Goal: Information Seeking & Learning: Check status

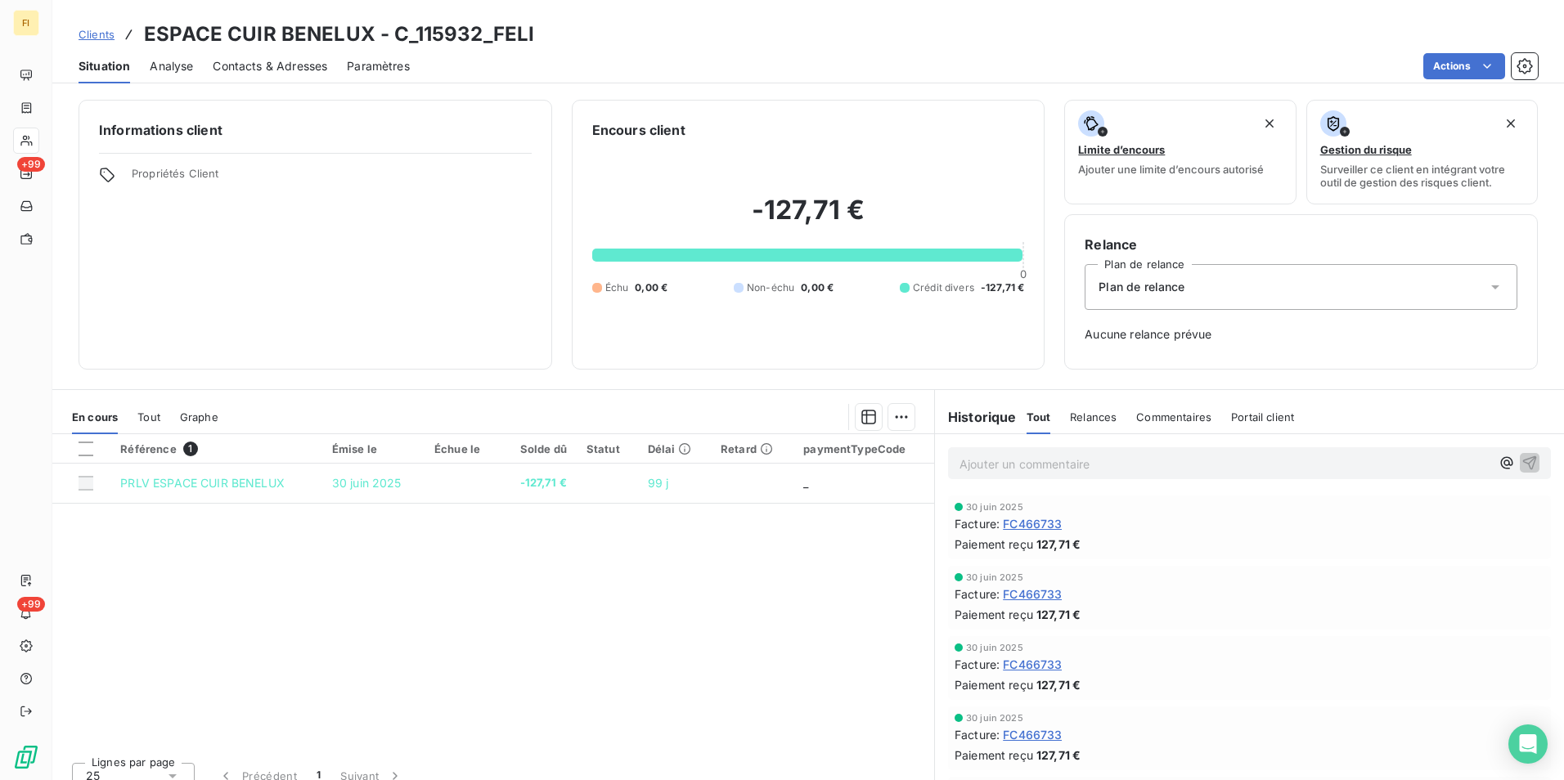
drag, startPoint x: 101, startPoint y: 23, endPoint x: 253, endPoint y: 26, distance: 151.3
click at [101, 23] on div "Clients ESPACE CUIR BENELUX - C_115932_FELI" at bounding box center [307, 34] width 456 height 29
click at [107, 30] on span "Clients" at bounding box center [97, 34] width 36 height 13
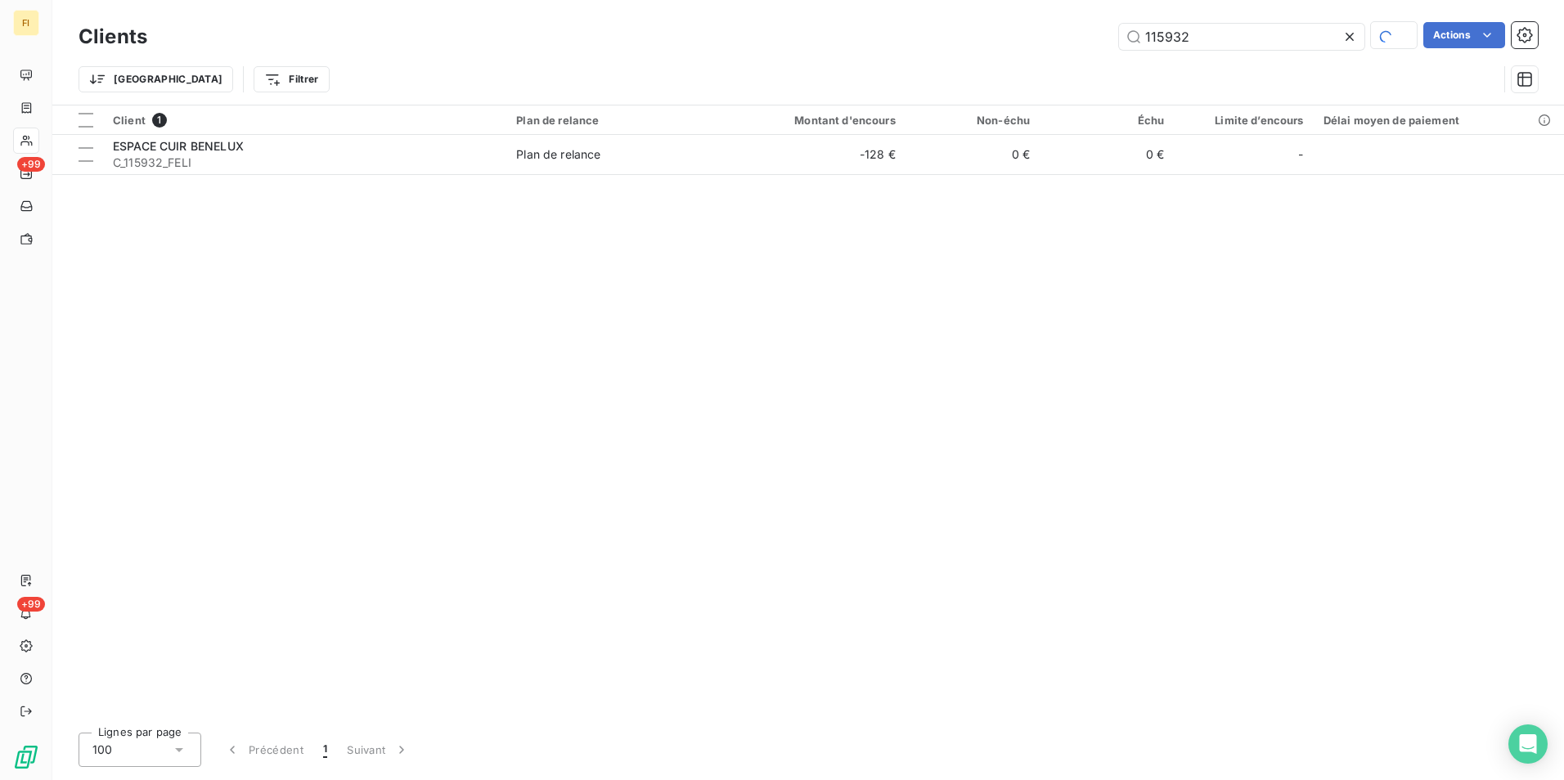
drag, startPoint x: 1209, startPoint y: 34, endPoint x: 847, endPoint y: 46, distance: 361.7
click at [910, 50] on div "115932 Actions" at bounding box center [852, 36] width 1371 height 29
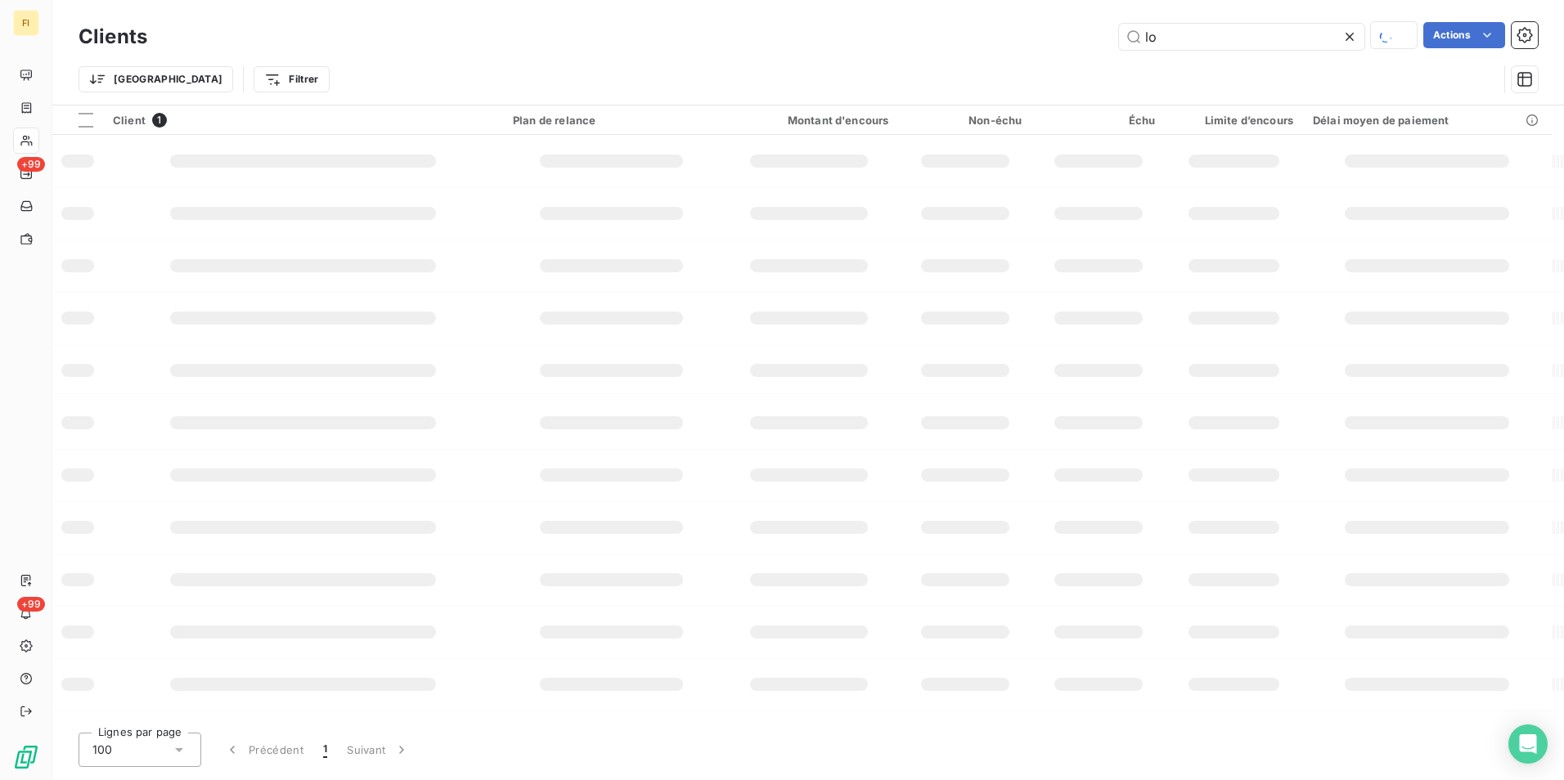
type input "l"
type input "LORGEA"
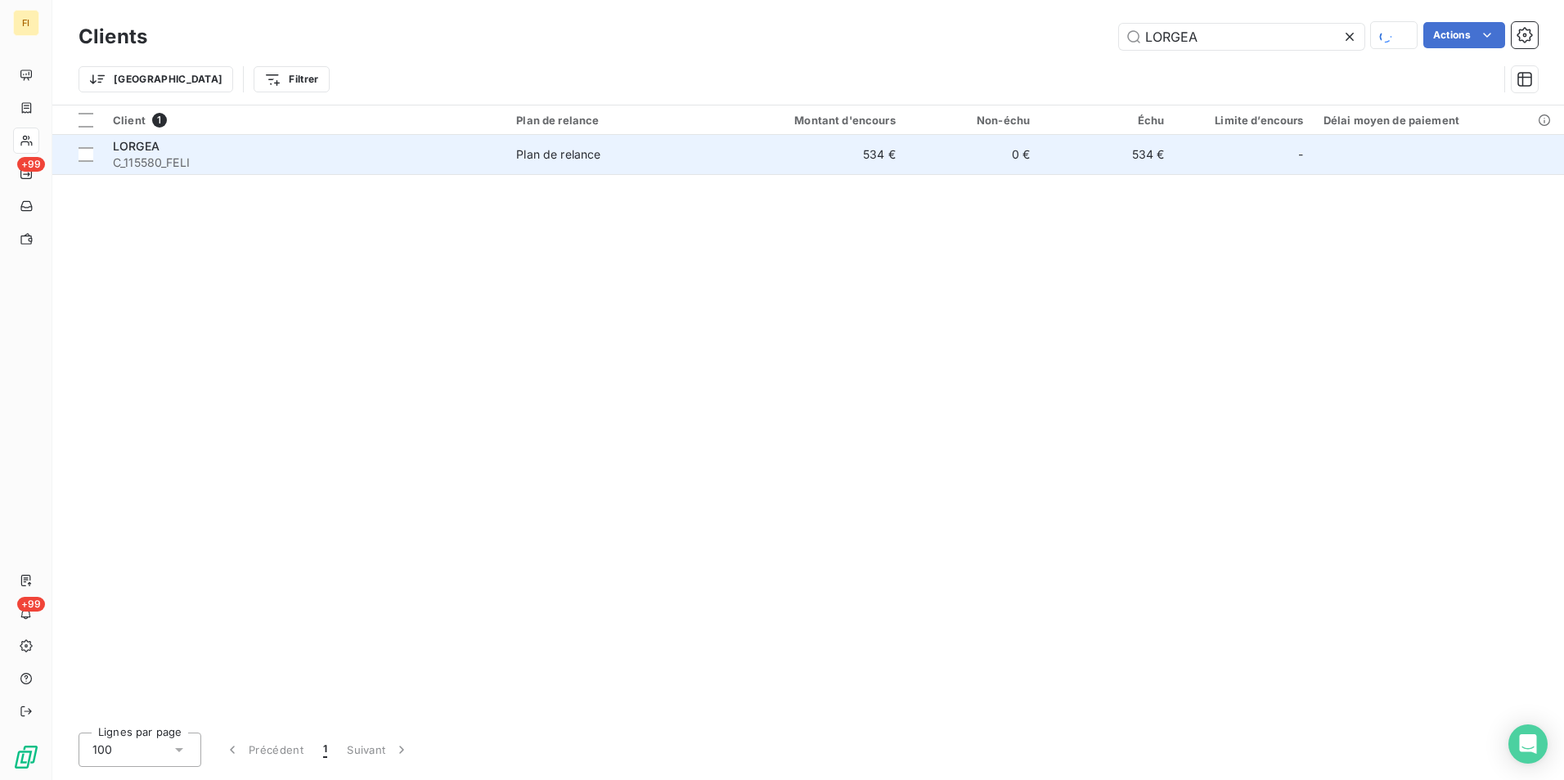
click at [937, 149] on td "0 €" at bounding box center [972, 154] width 134 height 39
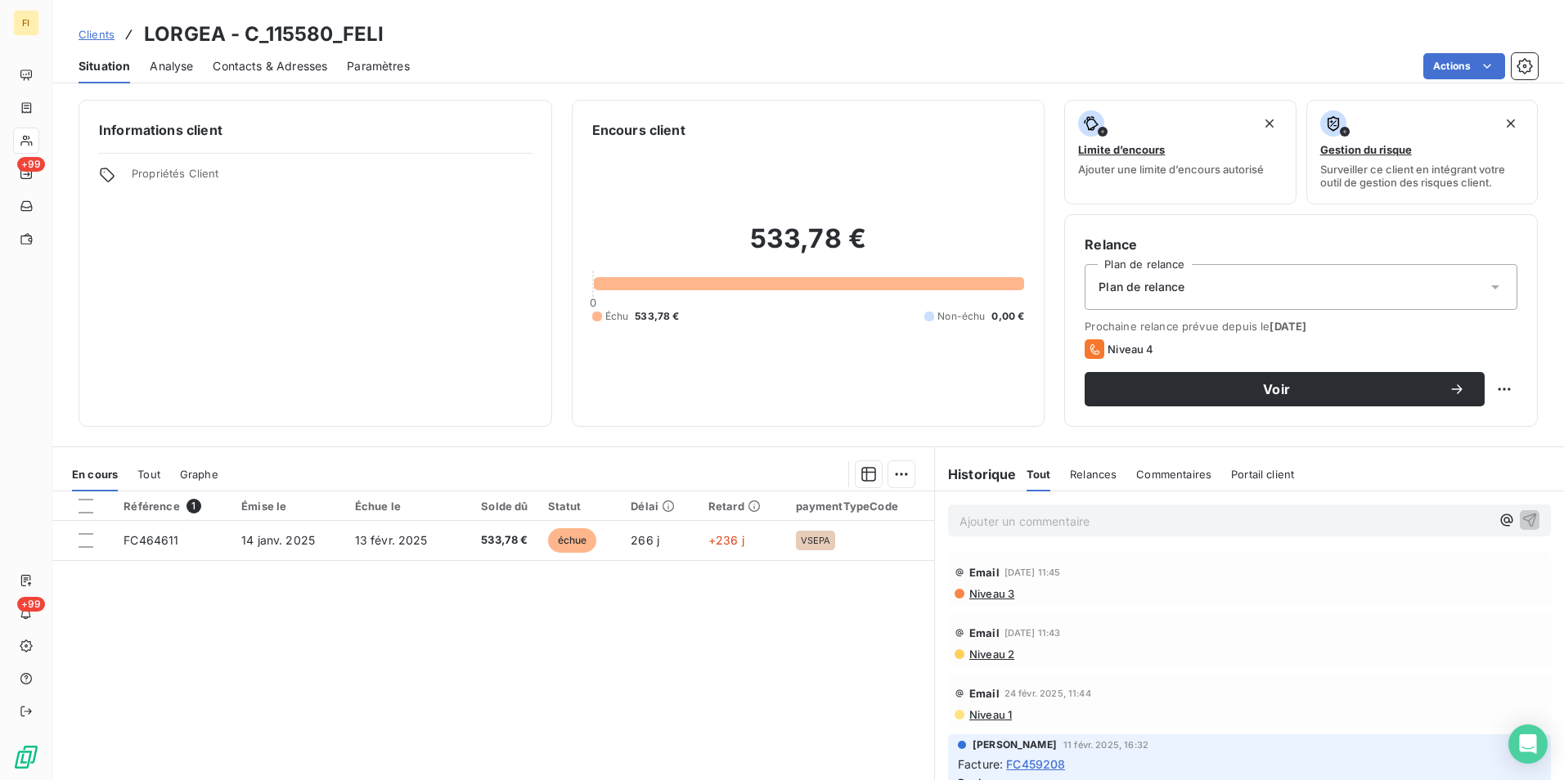
click at [388, 26] on div "Clients LORGEA - C_115580_FELI" at bounding box center [807, 34] width 1511 height 29
drag, startPoint x: 388, startPoint y: 31, endPoint x: 147, endPoint y: 38, distance: 240.6
click at [147, 38] on div "Clients LORGEA - C_115580_FELI" at bounding box center [807, 34] width 1511 height 29
copy h3 "LORGEA - C_115580_FELI"
click at [405, 30] on div "Clients LORGEA - C_115580_FELI" at bounding box center [807, 34] width 1511 height 29
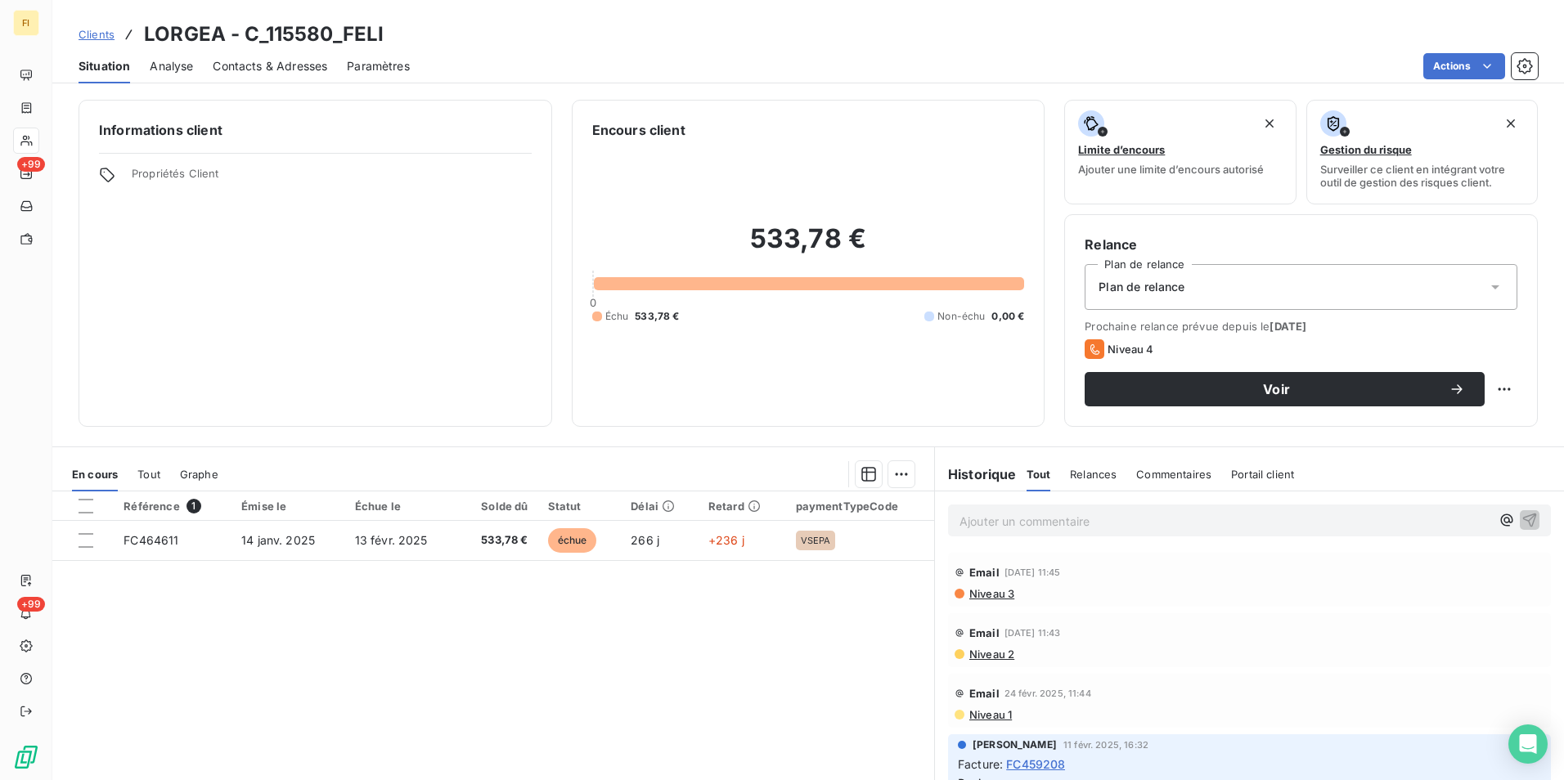
click at [371, 32] on h3 "LORGEA - C_115580_FELI" at bounding box center [264, 34] width 240 height 29
drag, startPoint x: 146, startPoint y: 29, endPoint x: 380, endPoint y: 27, distance: 234.7
click at [380, 27] on h3 "LORGEA - C_115580_FELI" at bounding box center [264, 34] width 240 height 29
copy h3 "LORGEA - C_115580_FELI"
click at [318, 28] on h3 "LORGEA - C_115580_FELI" at bounding box center [264, 34] width 240 height 29
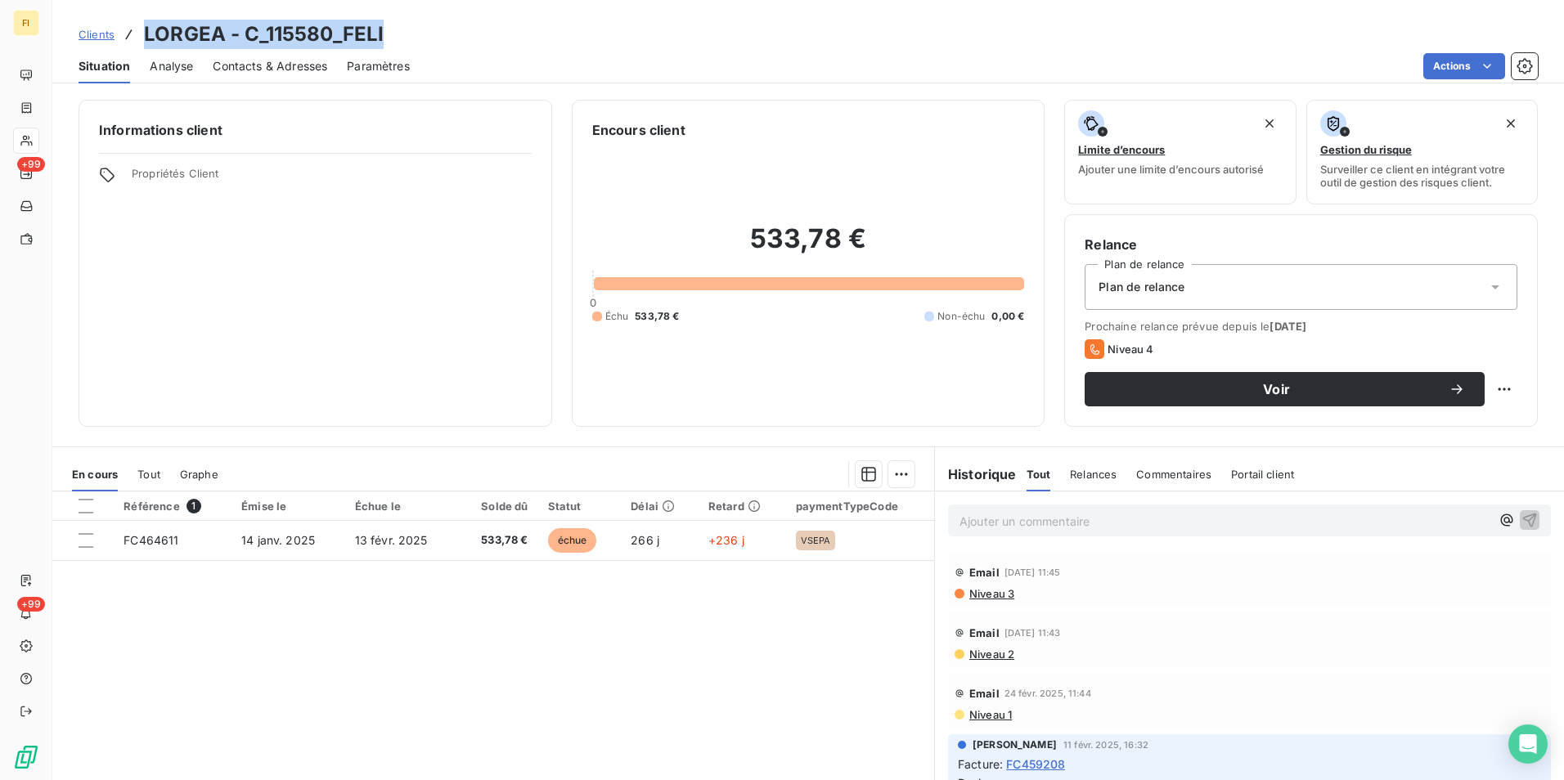
click at [238, 21] on h3 "LORGEA - C_115580_FELI" at bounding box center [264, 34] width 240 height 29
drag, startPoint x: 384, startPoint y: 30, endPoint x: 267, endPoint y: 37, distance: 118.0
click at [267, 37] on div "Clients LORGEA - C_115580_FELI" at bounding box center [807, 34] width 1511 height 29
copy h3 "115580_FELI"
click at [116, 34] on div "Clients LORGEA - C_115580_FELI" at bounding box center [231, 34] width 305 height 29
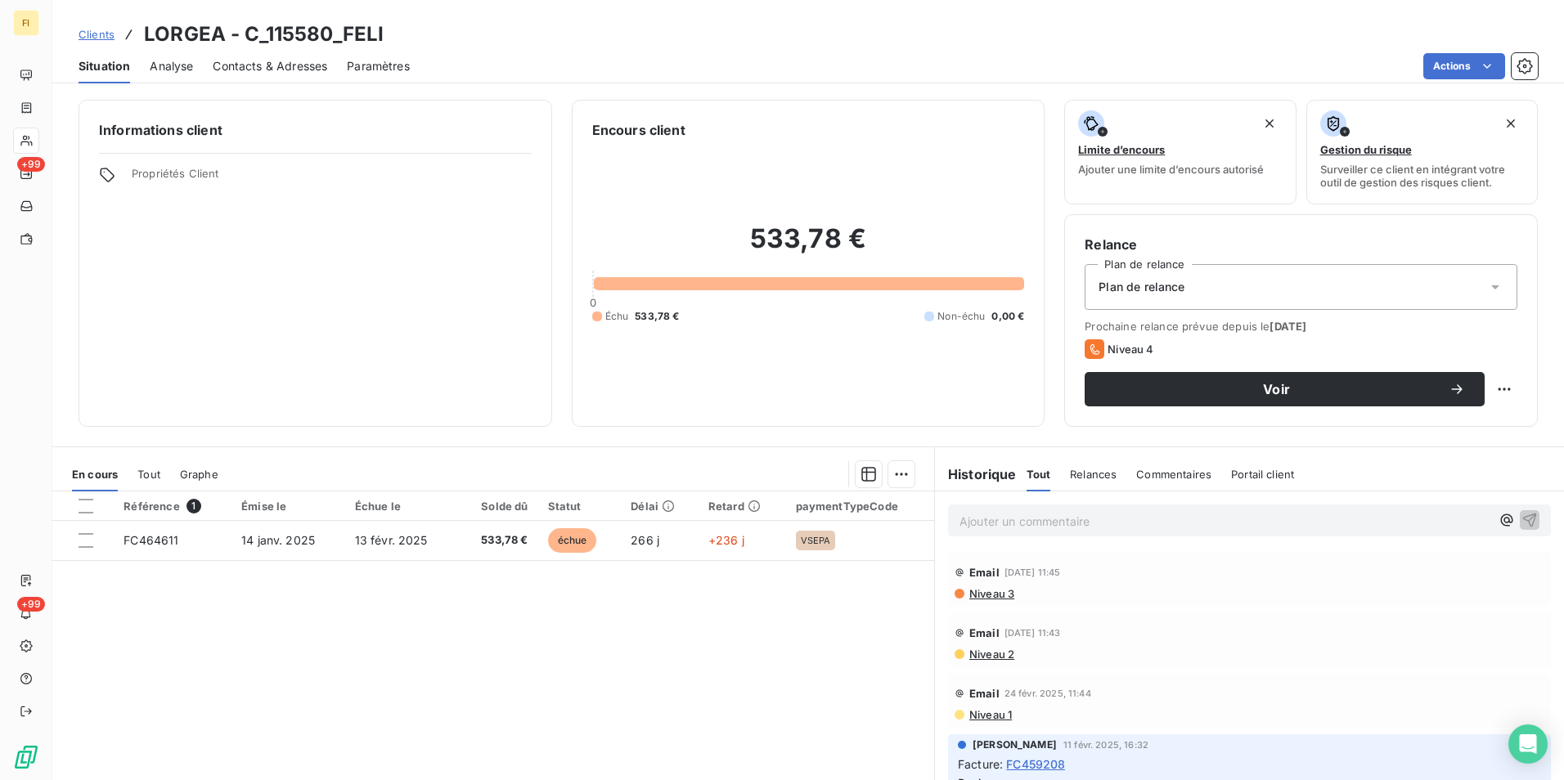
click at [100, 33] on span "Clients" at bounding box center [97, 34] width 36 height 13
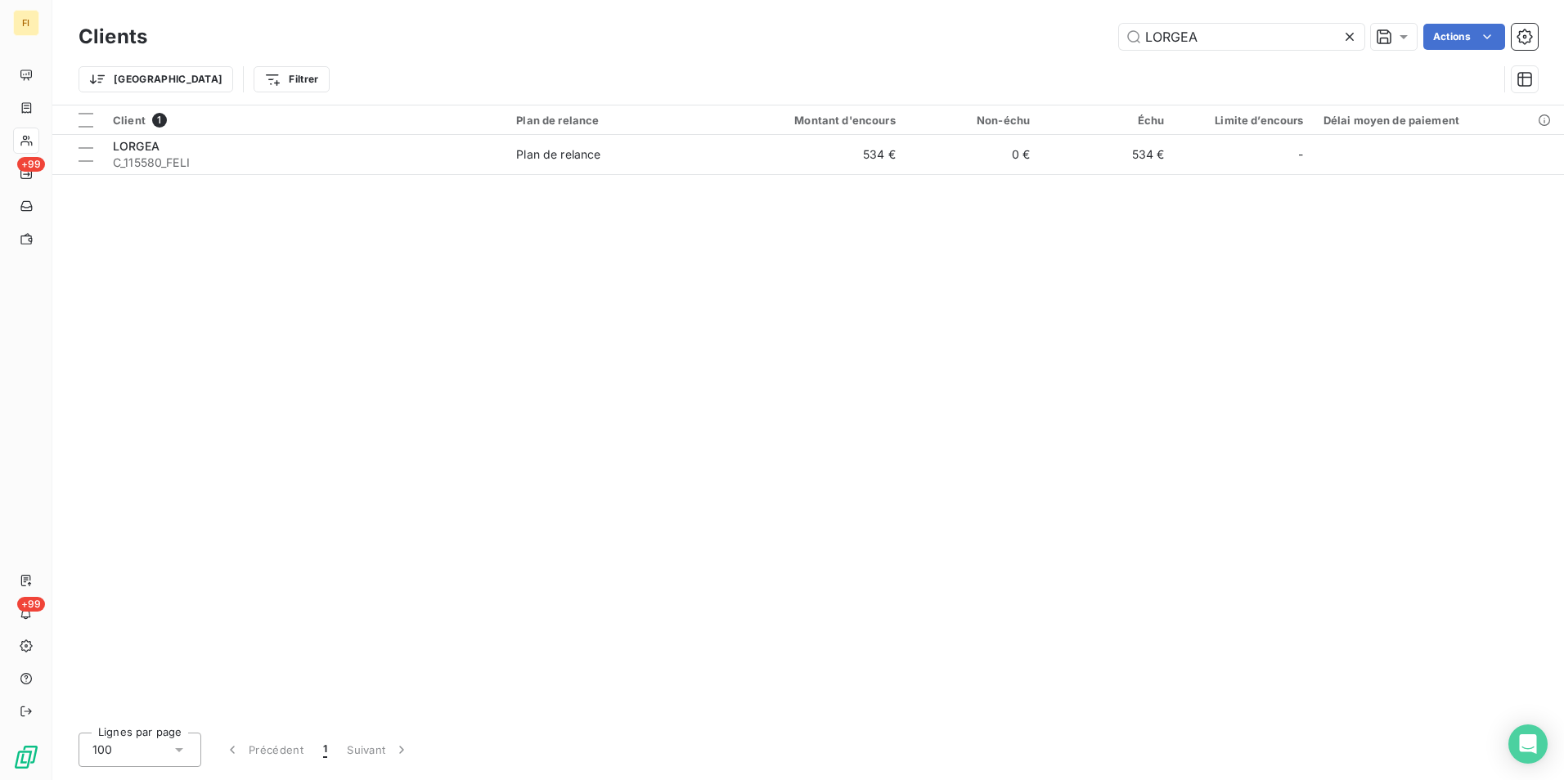
drag, startPoint x: 1239, startPoint y: 38, endPoint x: 805, endPoint y: 86, distance: 436.9
click at [823, 86] on div "Clients LORGEA Actions Trier Filtrer" at bounding box center [808, 62] width 1459 height 85
type input "PB RA"
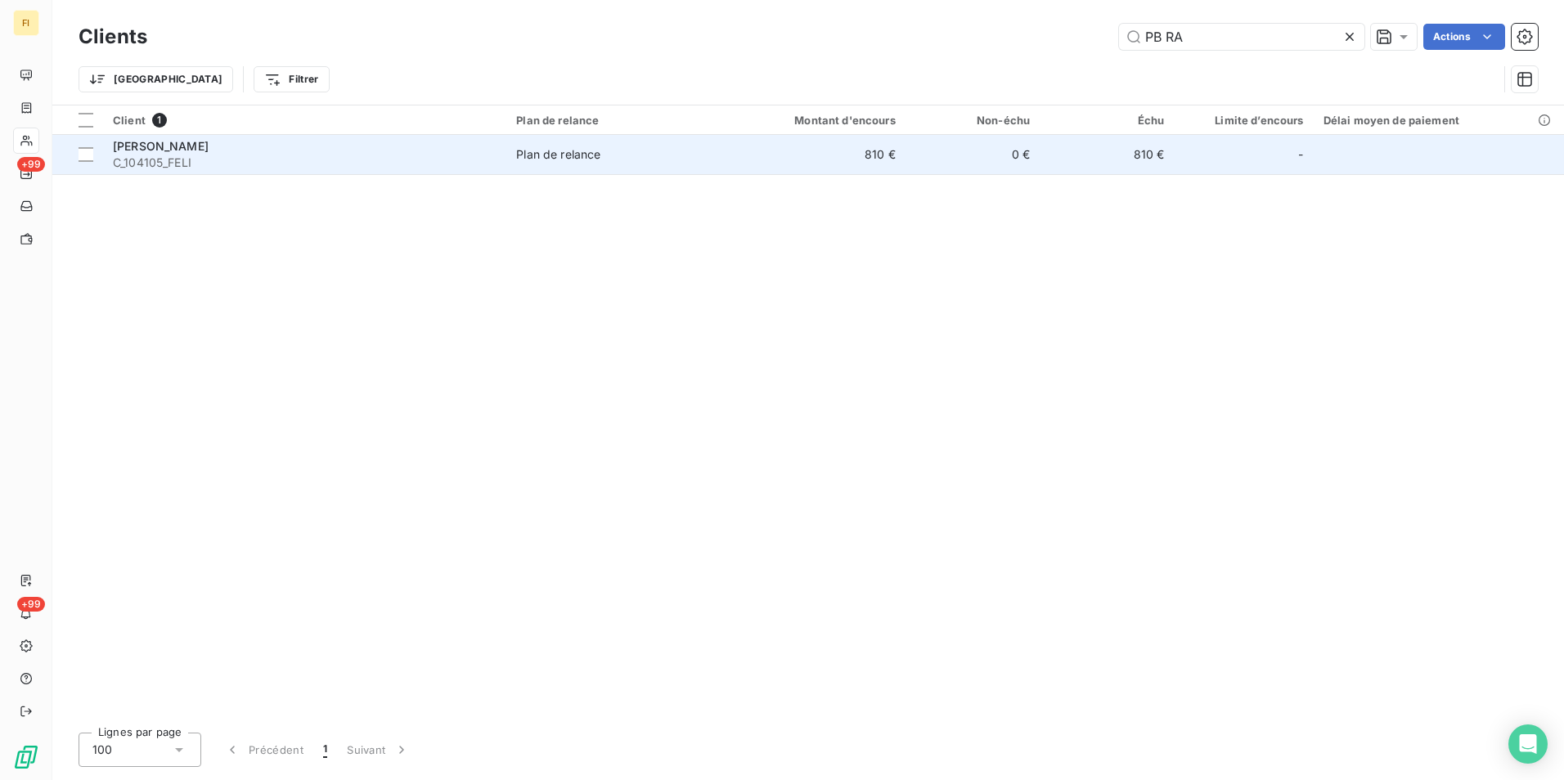
click at [599, 155] on div "Plan de relance" at bounding box center [558, 154] width 84 height 16
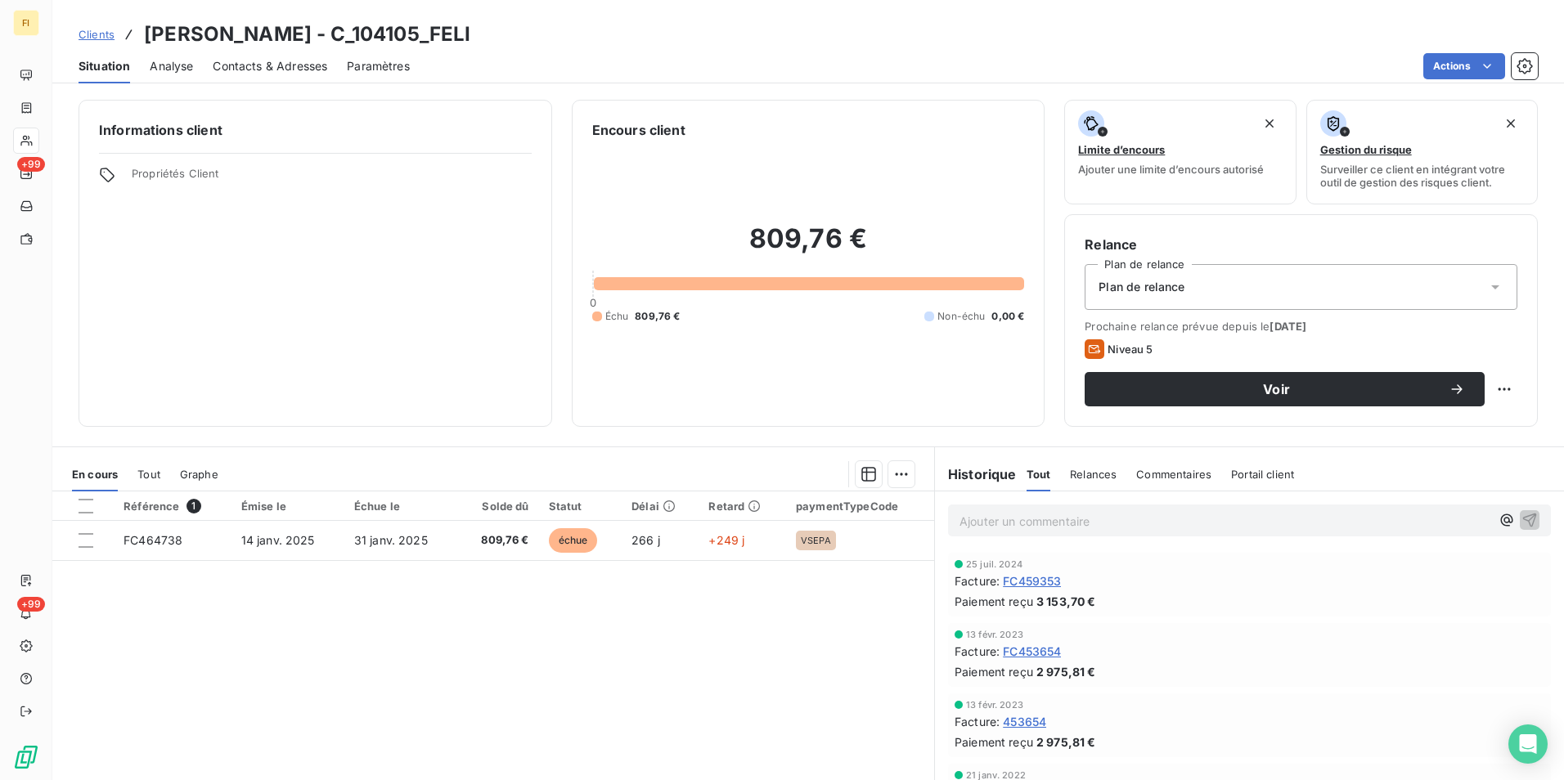
click at [238, 62] on span "Contacts & Adresses" at bounding box center [270, 66] width 115 height 16
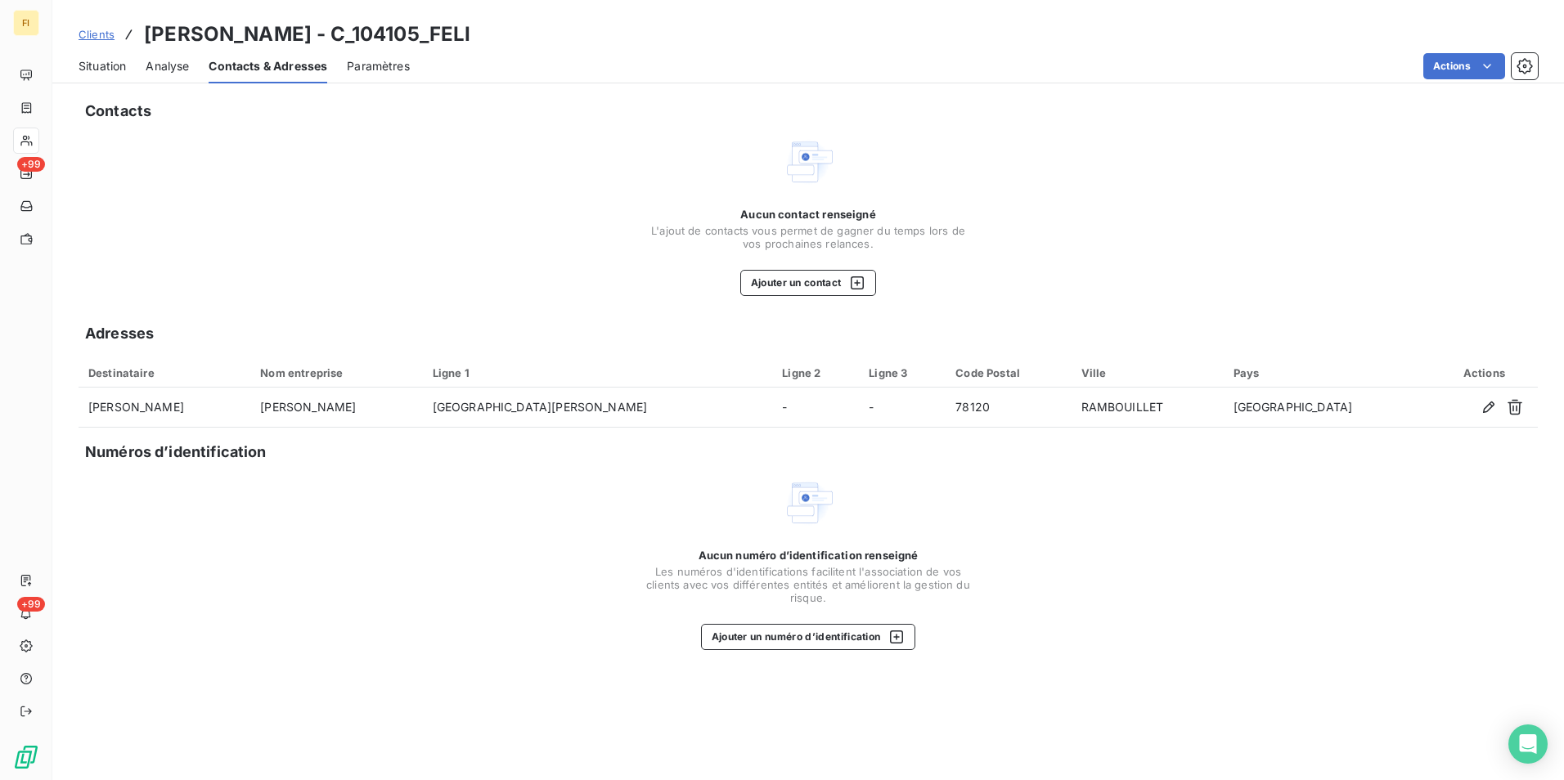
click at [106, 32] on span "Clients" at bounding box center [97, 34] width 36 height 13
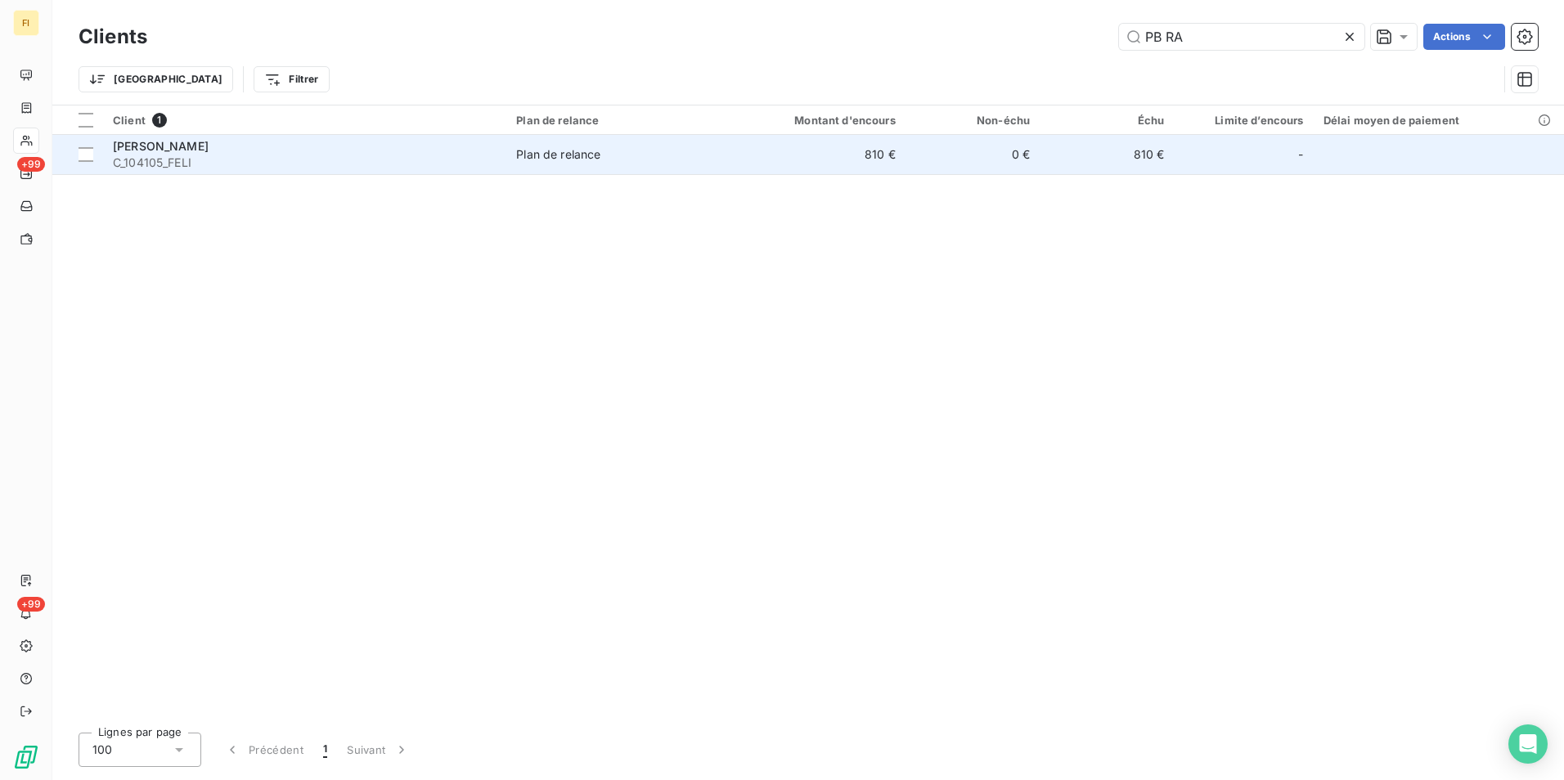
click at [399, 155] on span "C_104105_FELI" at bounding box center [305, 163] width 384 height 16
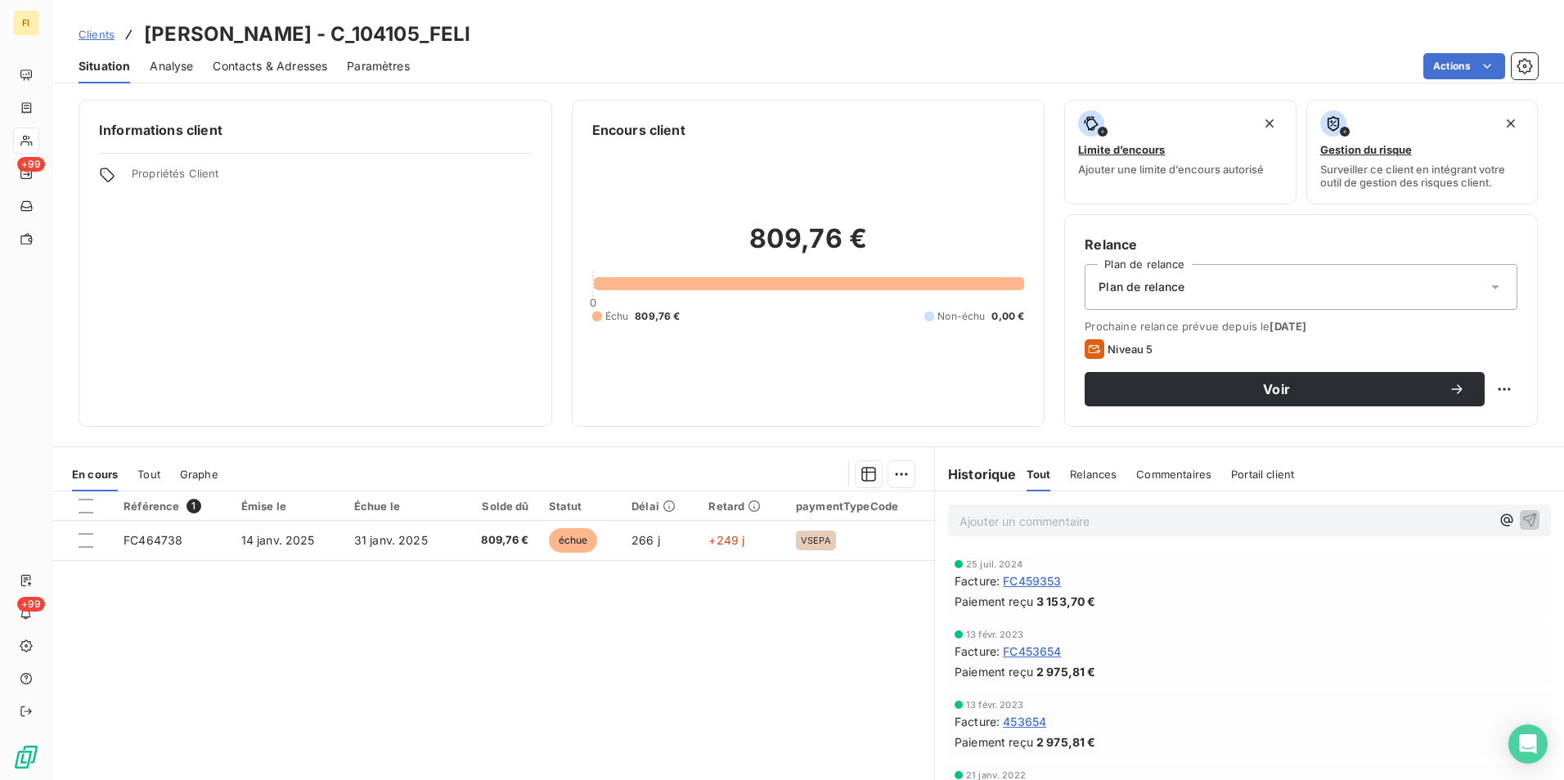
click at [93, 32] on span "Clients" at bounding box center [97, 34] width 36 height 13
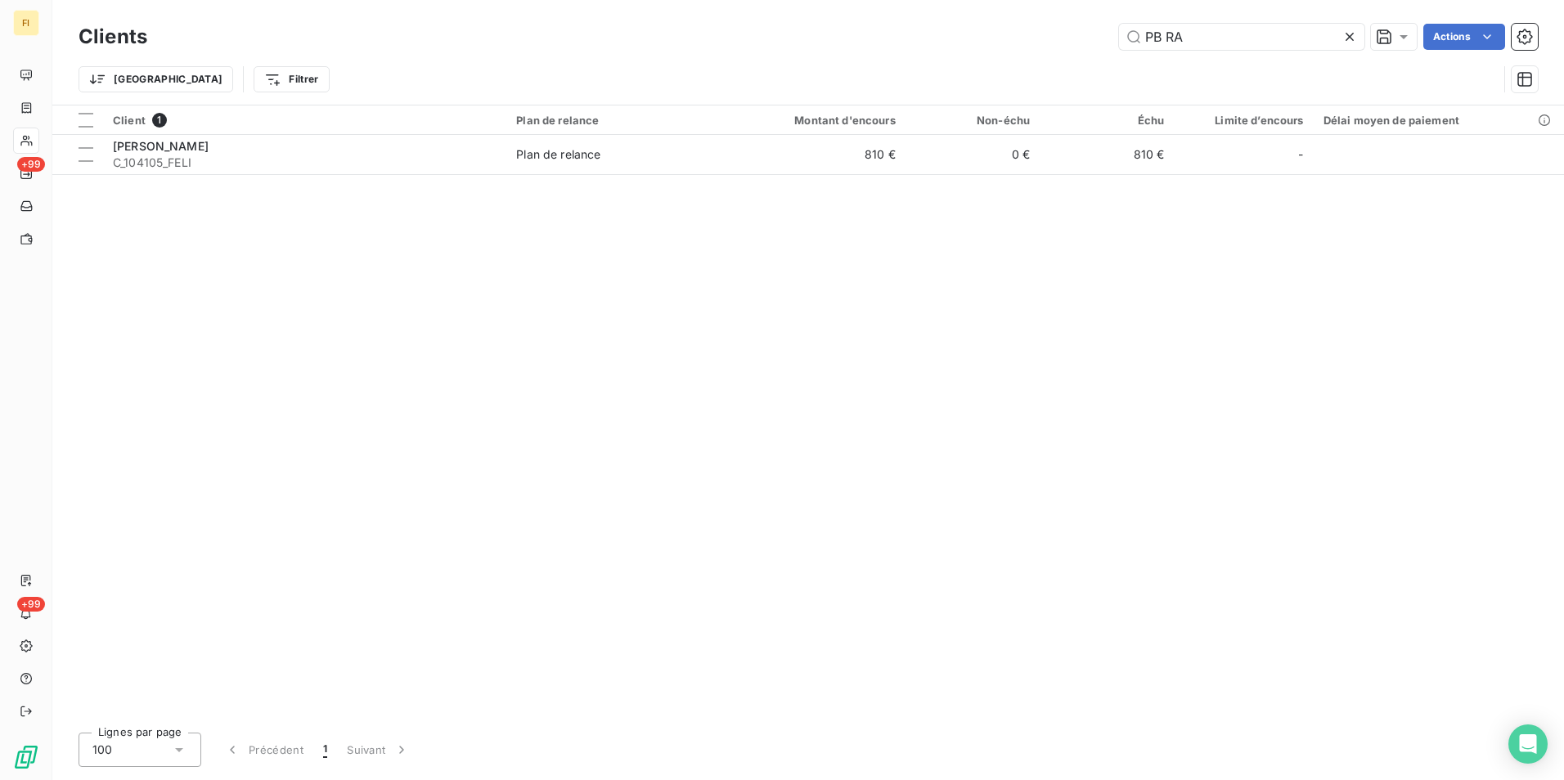
drag, startPoint x: 1237, startPoint y: 39, endPoint x: 892, endPoint y: 57, distance: 344.8
click at [900, 56] on div "Clients PB RA Actions Trier Filtrer" at bounding box center [808, 62] width 1459 height 85
type input "ROCHEF"
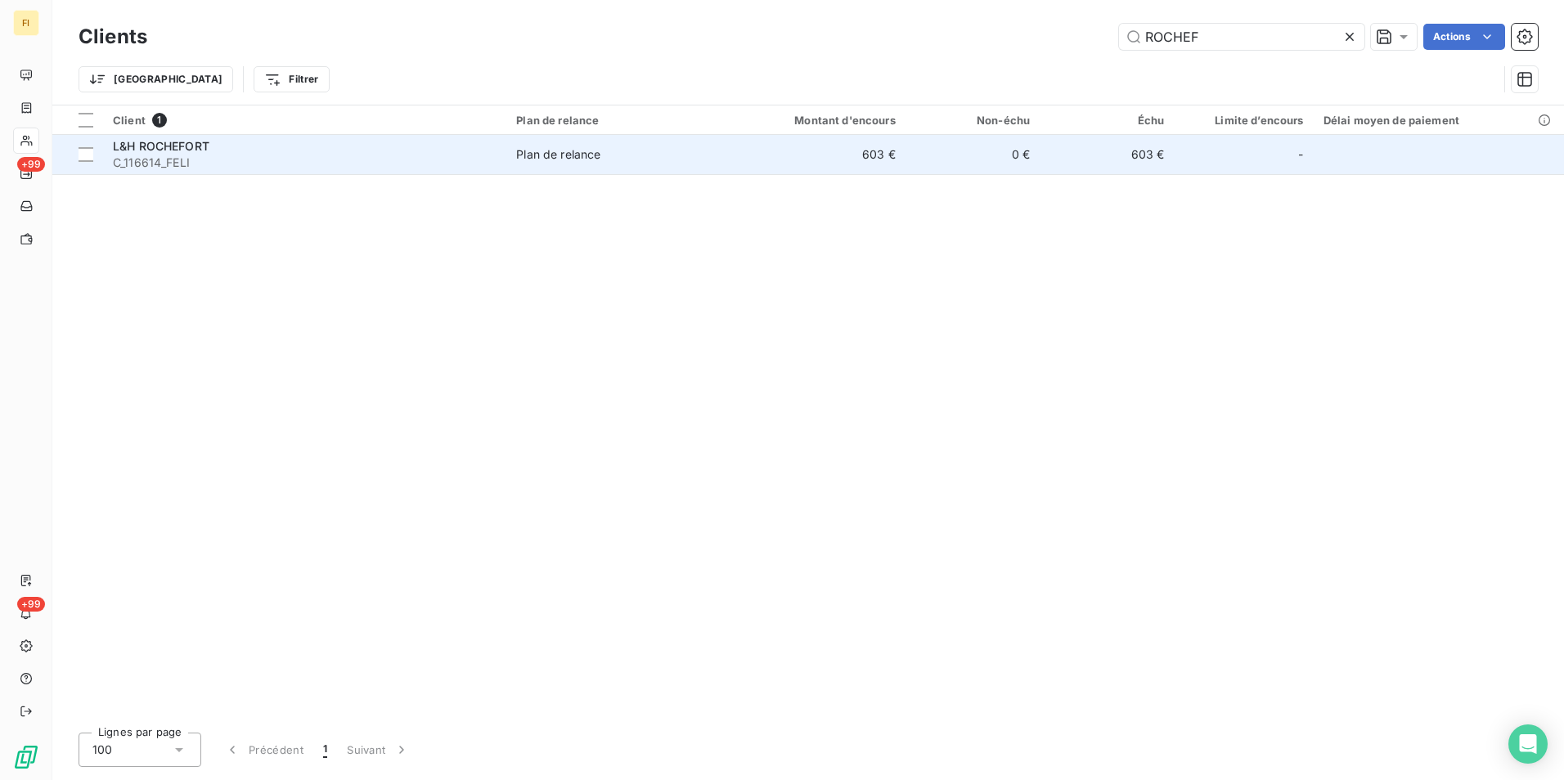
click at [831, 165] on td "603 €" at bounding box center [815, 154] width 180 height 39
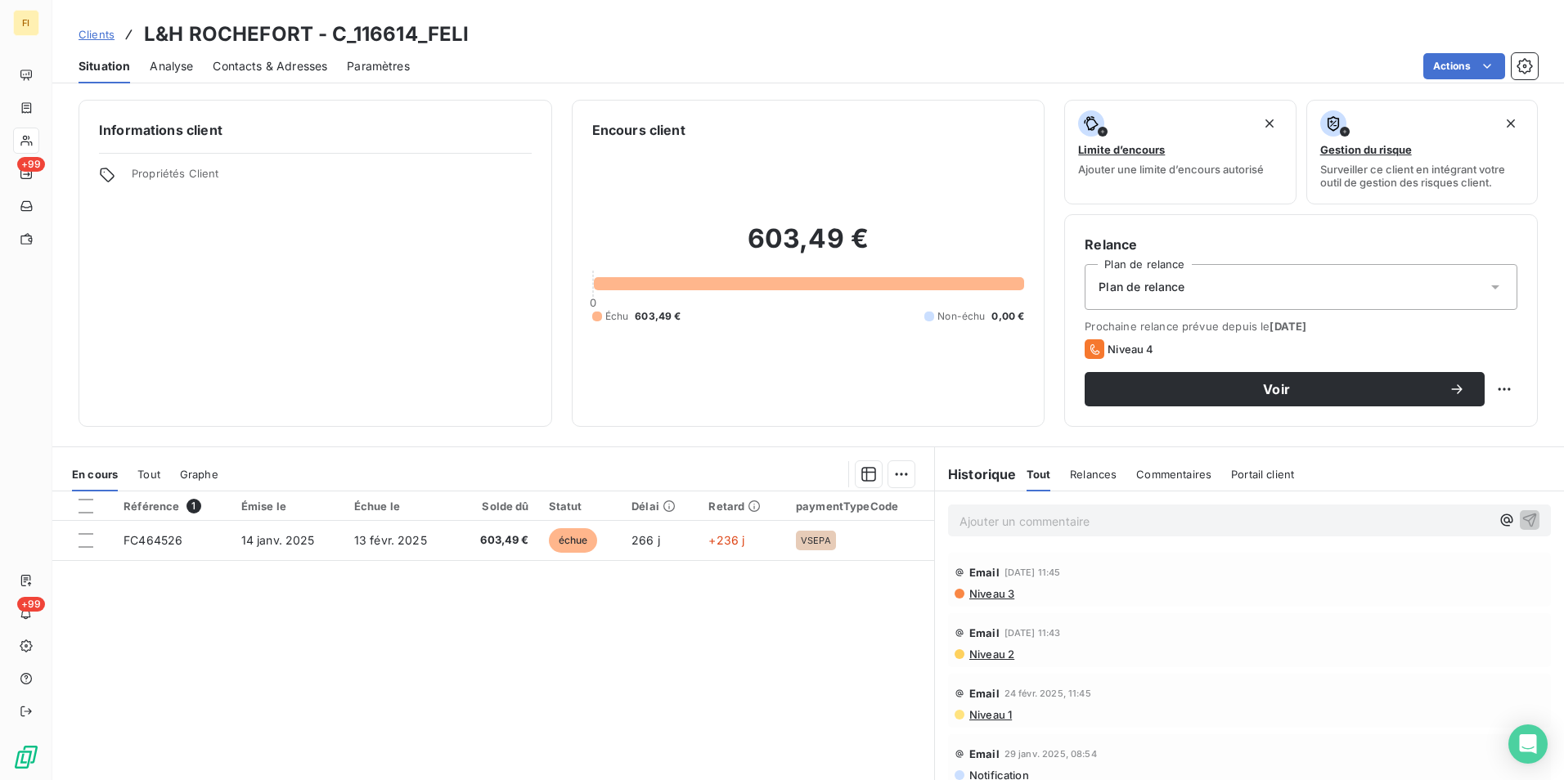
click at [103, 32] on span "Clients" at bounding box center [97, 34] width 36 height 13
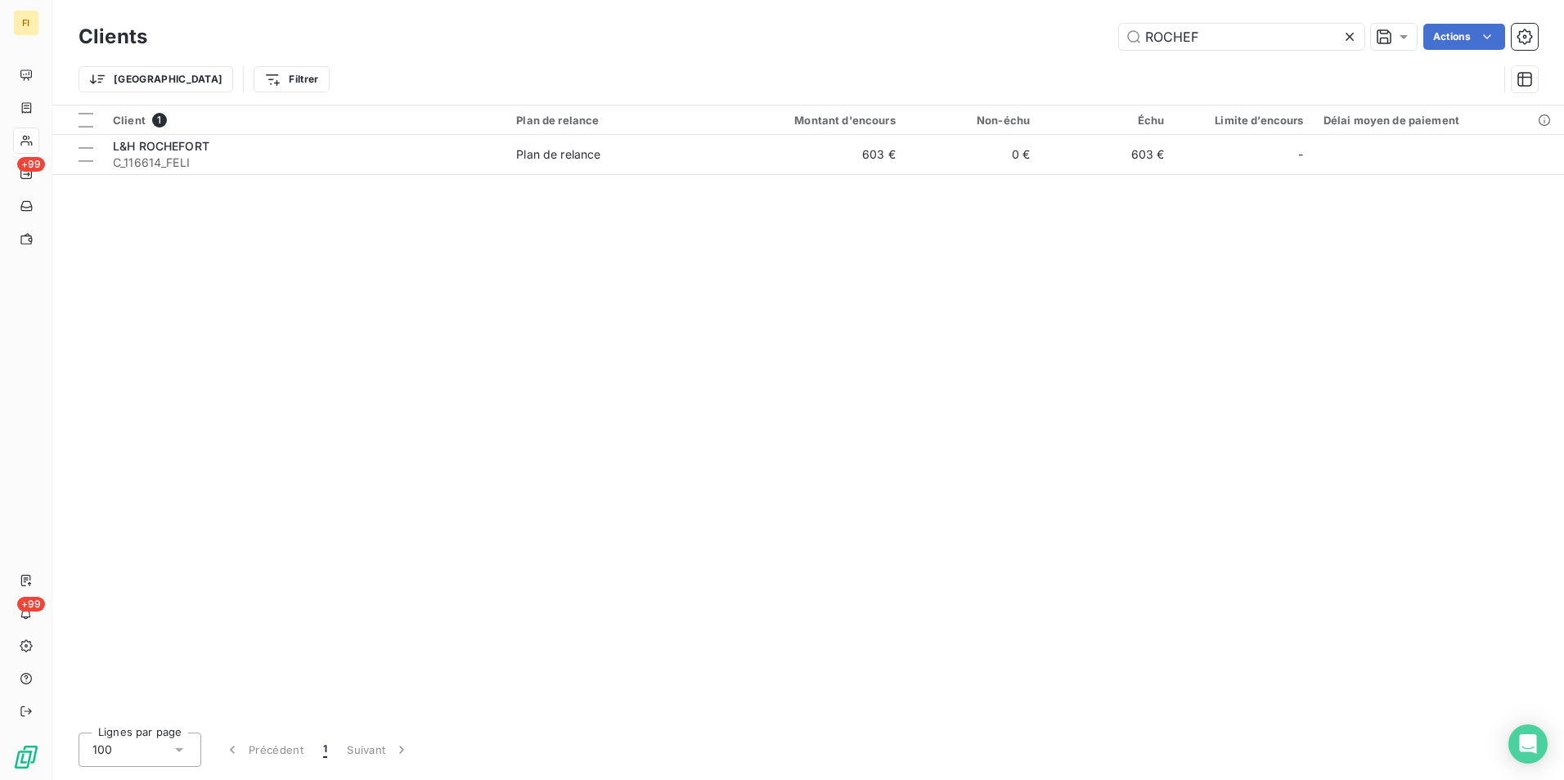
drag, startPoint x: 1246, startPoint y: 44, endPoint x: 774, endPoint y: 38, distance: 472.8
click at [963, 42] on div "ROCHEF Actions" at bounding box center [852, 37] width 1371 height 26
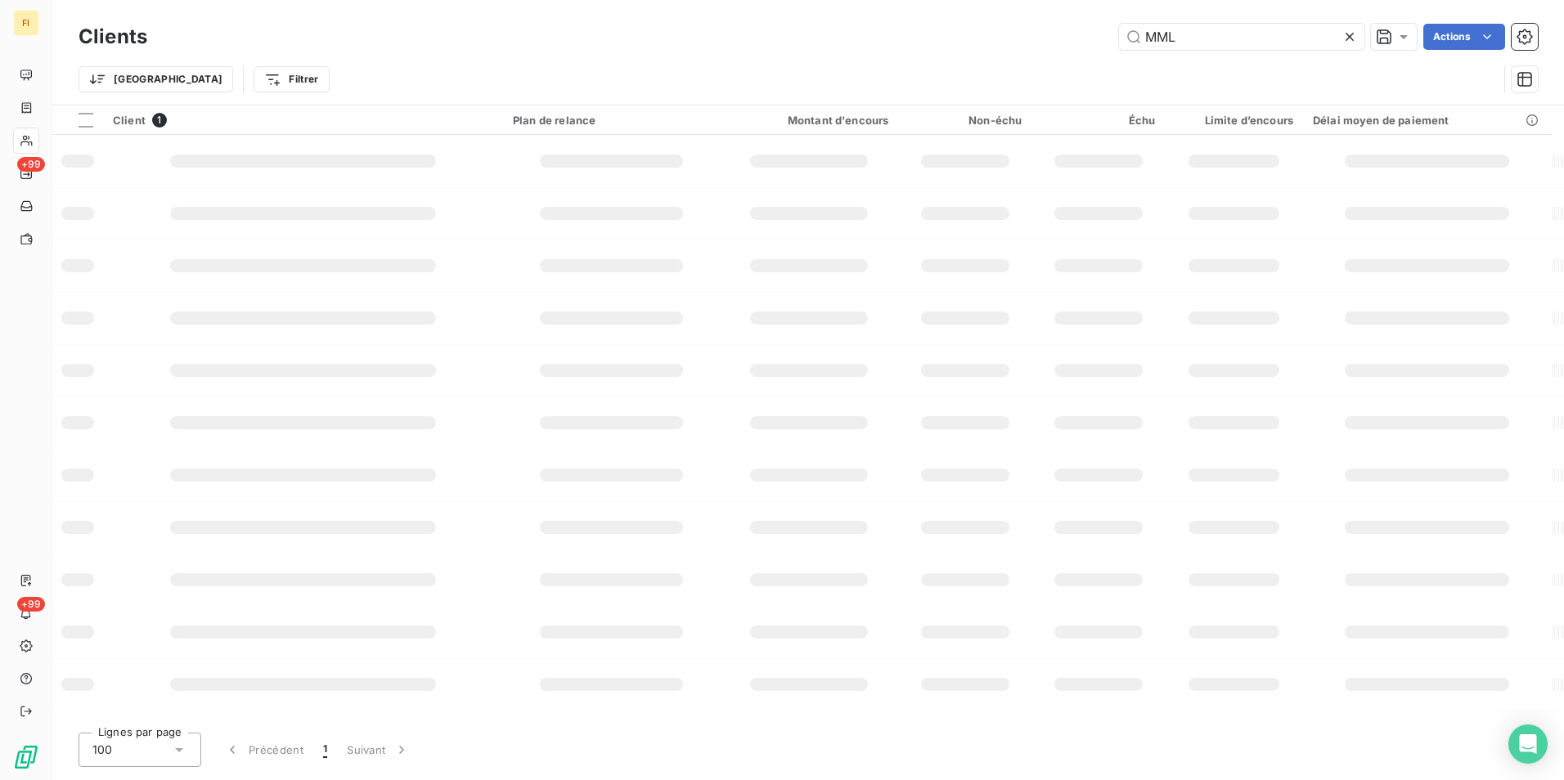
type input "MML"
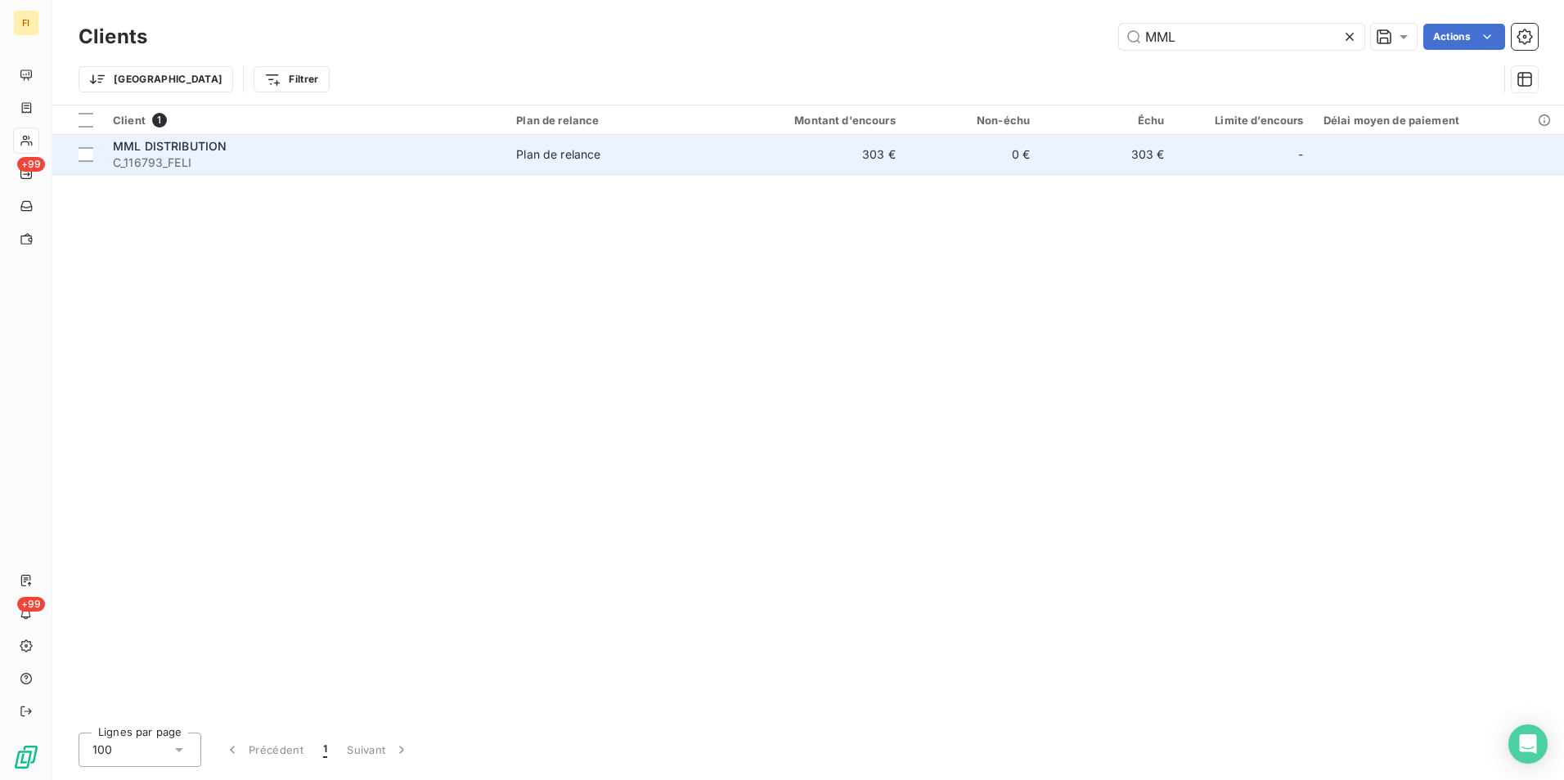
click at [575, 149] on div "Plan de relance" at bounding box center [558, 154] width 84 height 16
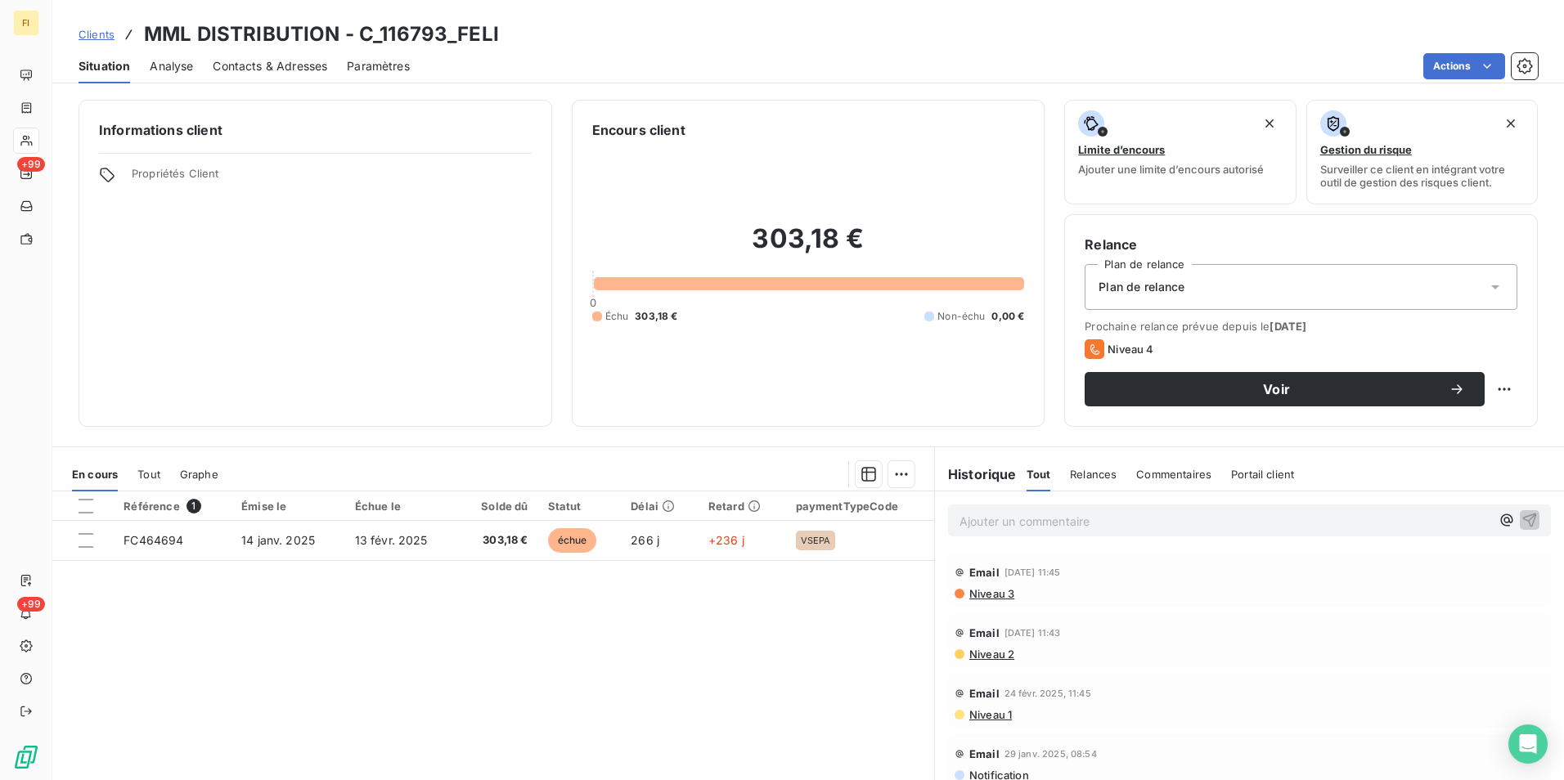
click at [86, 31] on span "Clients" at bounding box center [97, 34] width 36 height 13
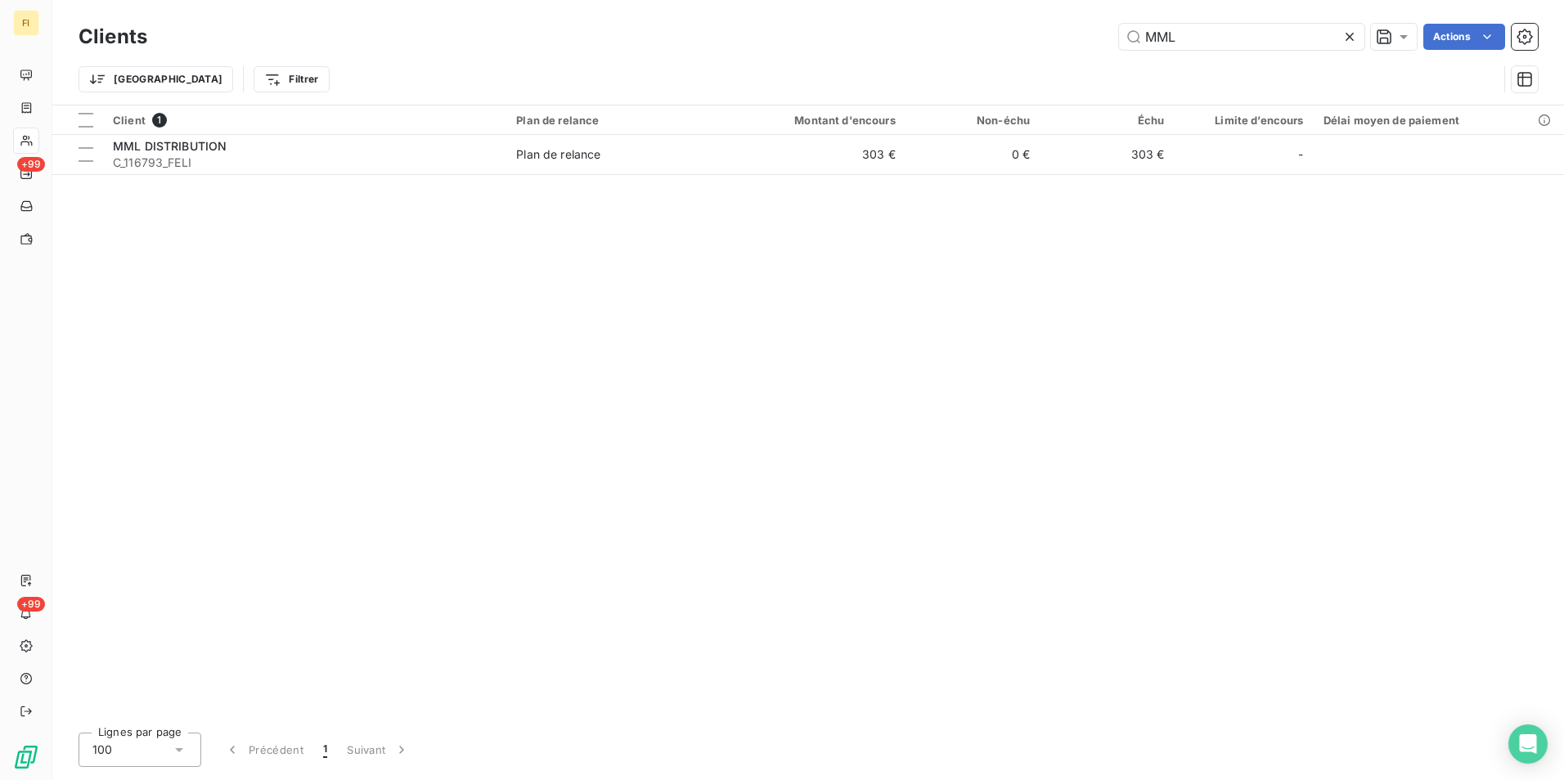
drag, startPoint x: 1221, startPoint y: 40, endPoint x: 977, endPoint y: 47, distance: 244.7
click at [995, 47] on div "MML Actions" at bounding box center [852, 37] width 1371 height 26
type input "EB C"
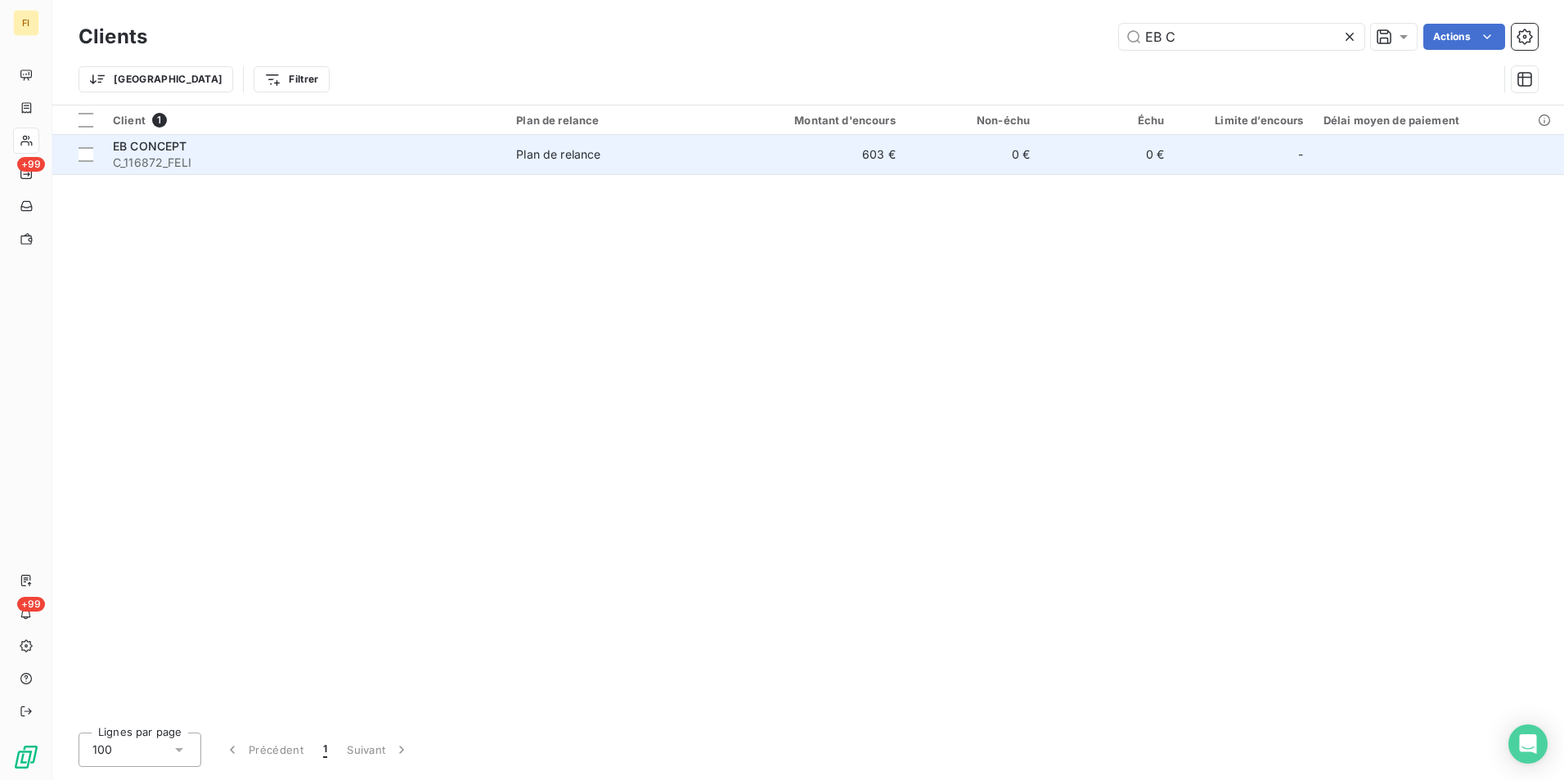
click at [939, 146] on td "0 €" at bounding box center [972, 154] width 134 height 39
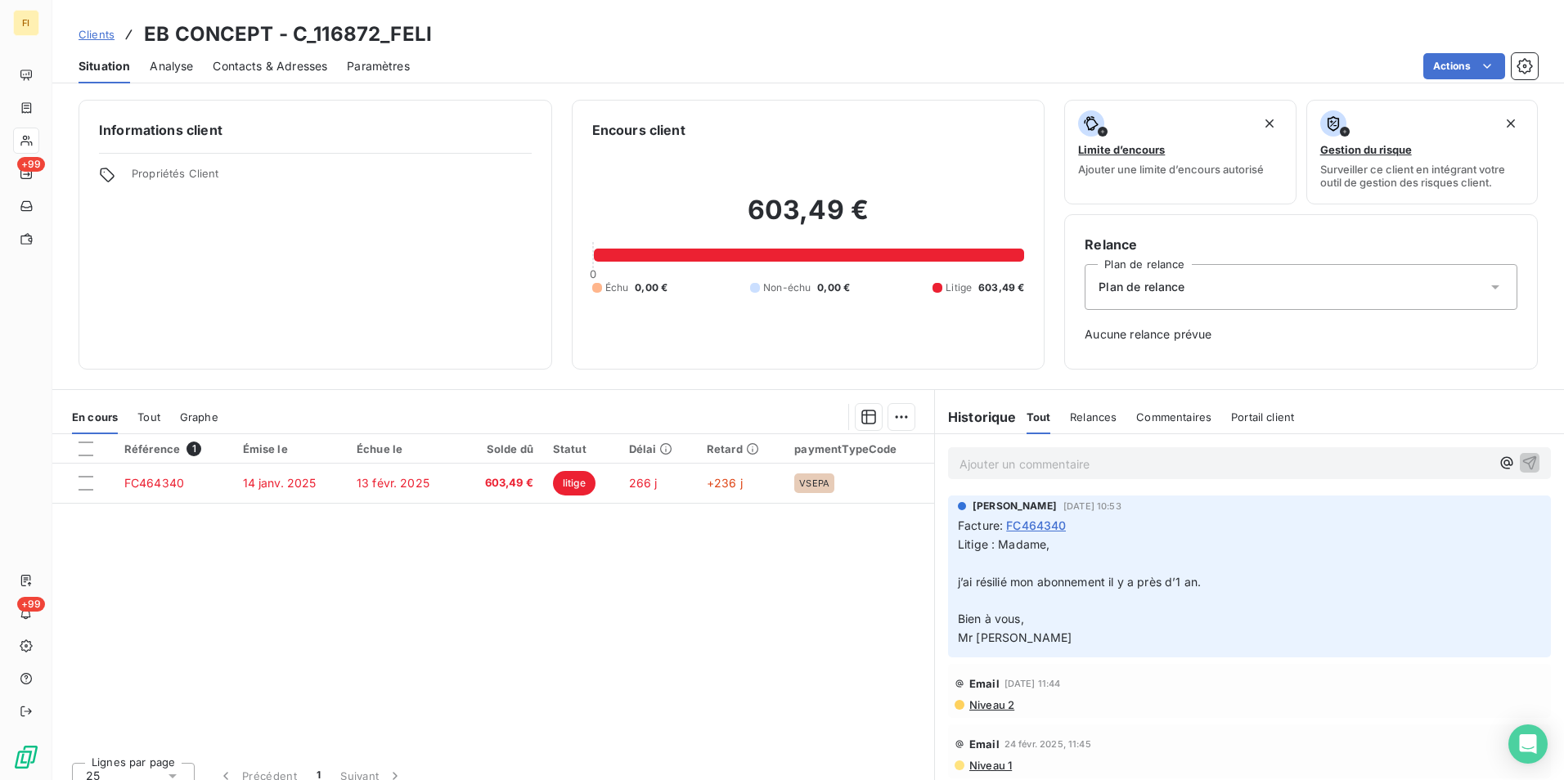
click at [101, 31] on span "Clients" at bounding box center [97, 34] width 36 height 13
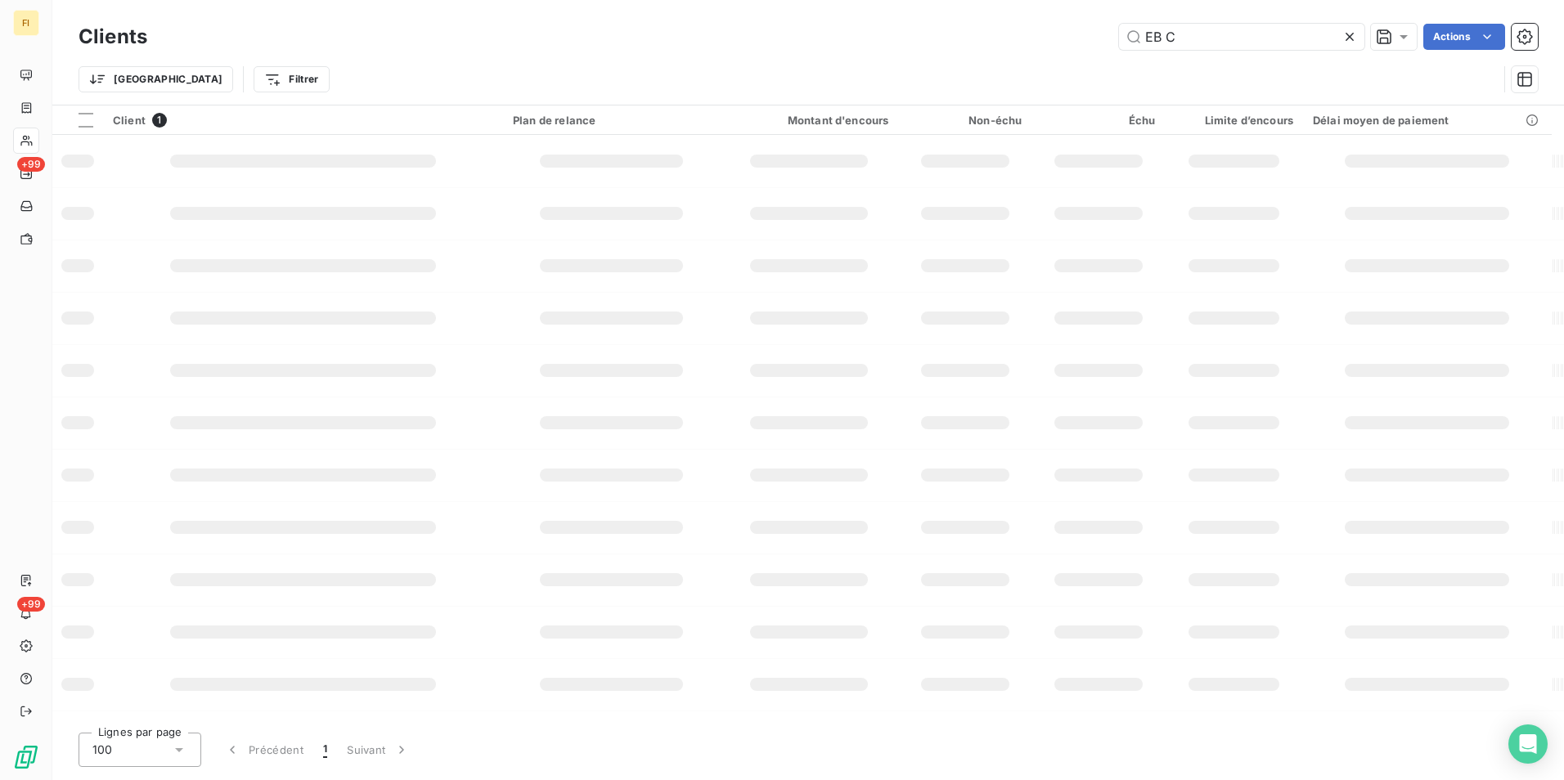
drag, startPoint x: 1246, startPoint y: 43, endPoint x: 934, endPoint y: 65, distance: 313.2
click at [995, 53] on div "Clients EB C Actions" at bounding box center [808, 37] width 1459 height 34
click at [1245, 39] on input "TOURNIER EX" at bounding box center [1241, 37] width 245 height 26
click at [1305, 34] on input "TOURNIER EX" at bounding box center [1241, 37] width 245 height 26
type input "TOURNIER"
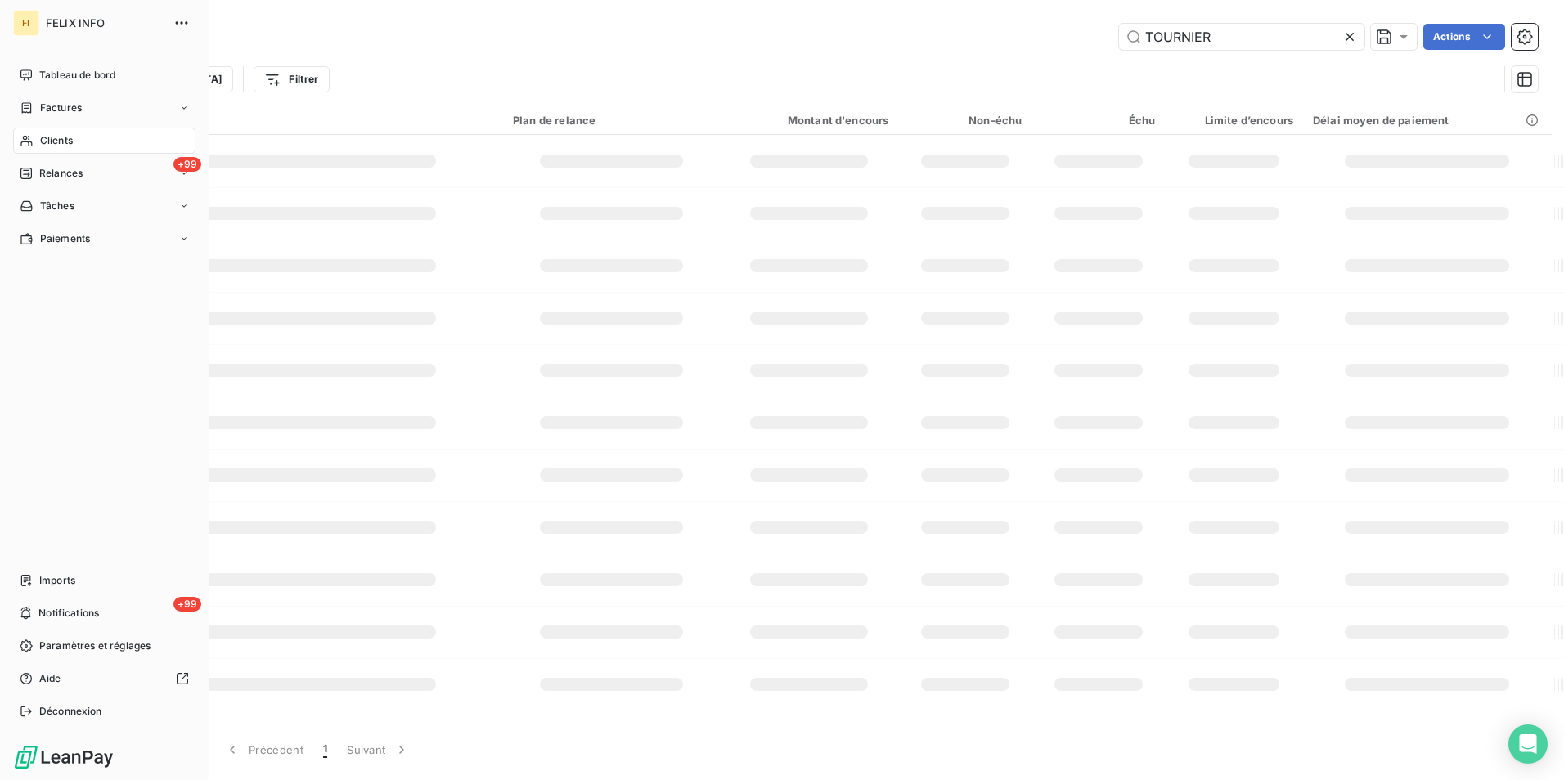
click at [41, 141] on span "Clients" at bounding box center [56, 140] width 33 height 15
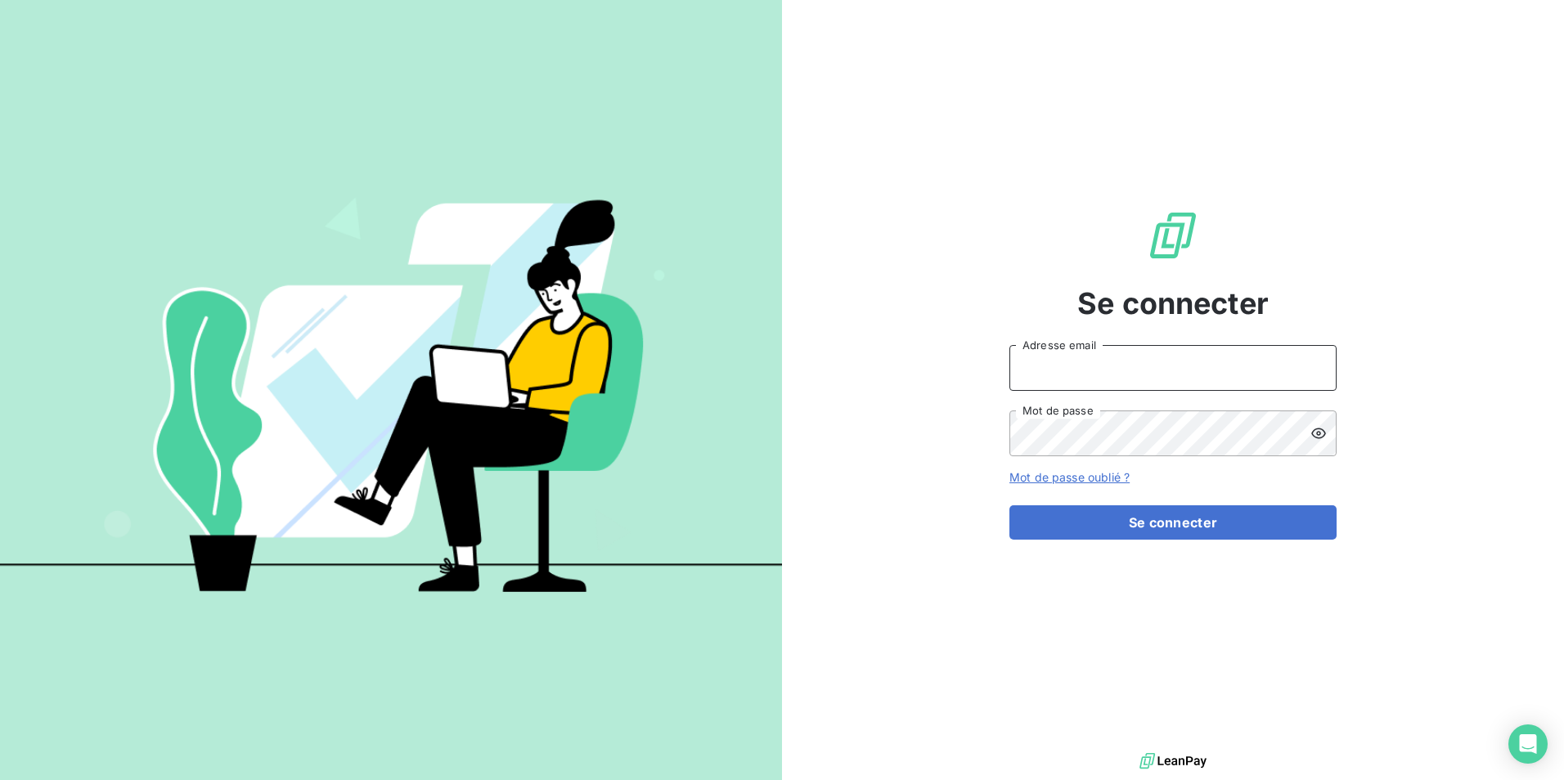
click at [1231, 369] on input "Adresse email" at bounding box center [1172, 368] width 327 height 46
type input "[EMAIL_ADDRESS][PERSON_NAME][DOMAIN_NAME]"
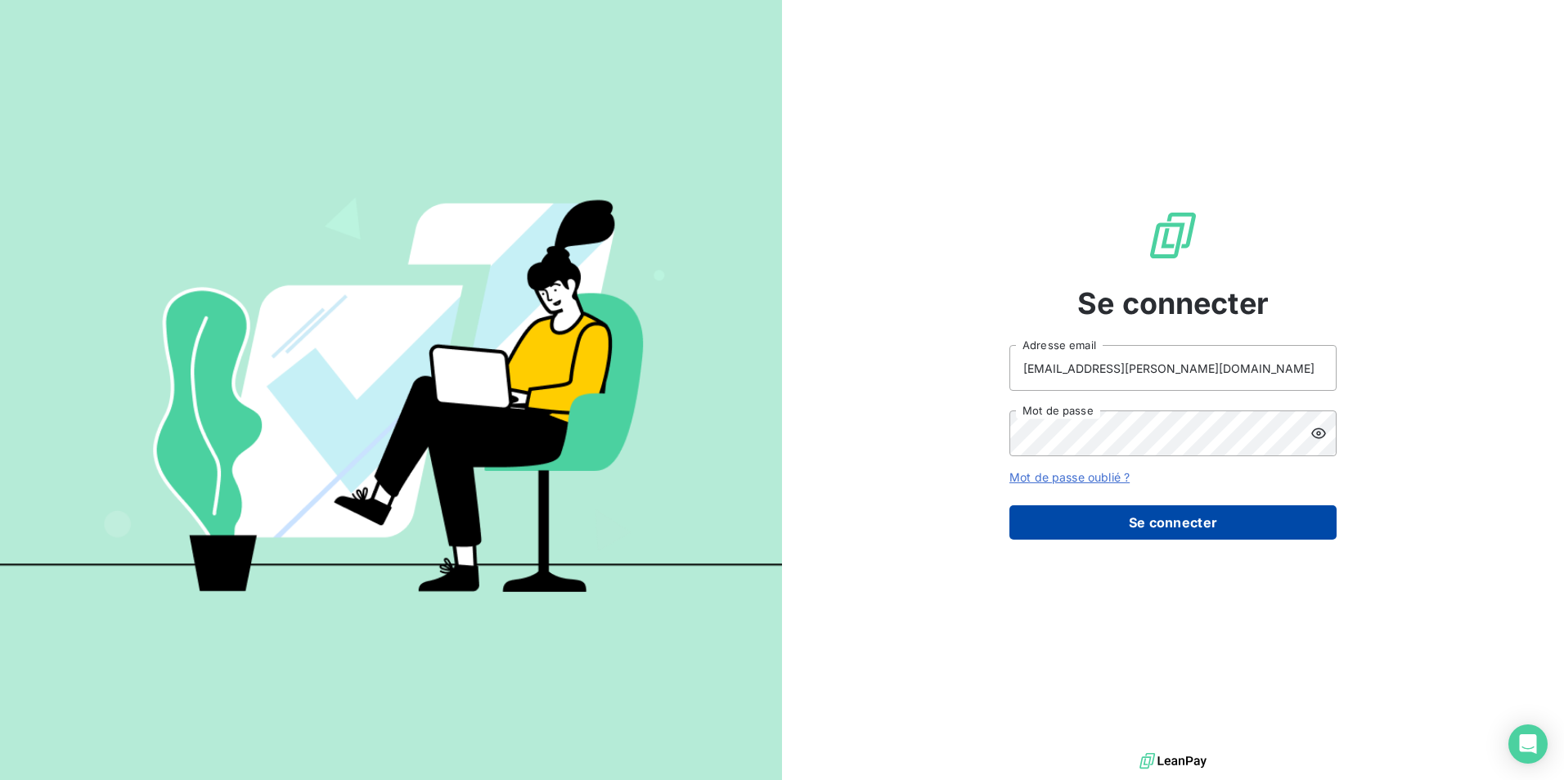
click at [1099, 526] on button "Se connecter" at bounding box center [1172, 522] width 327 height 34
